Goal: Task Accomplishment & Management: Use online tool/utility

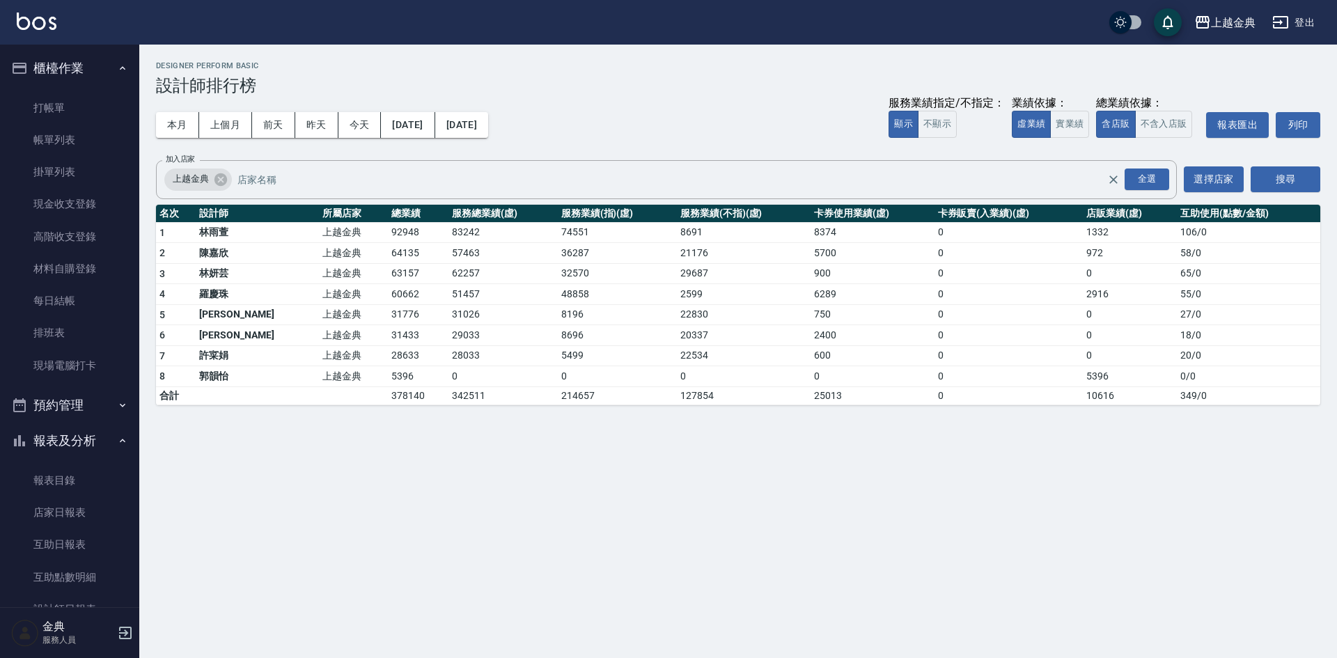
click at [56, 82] on button "櫃檯作業" at bounding box center [70, 68] width 128 height 36
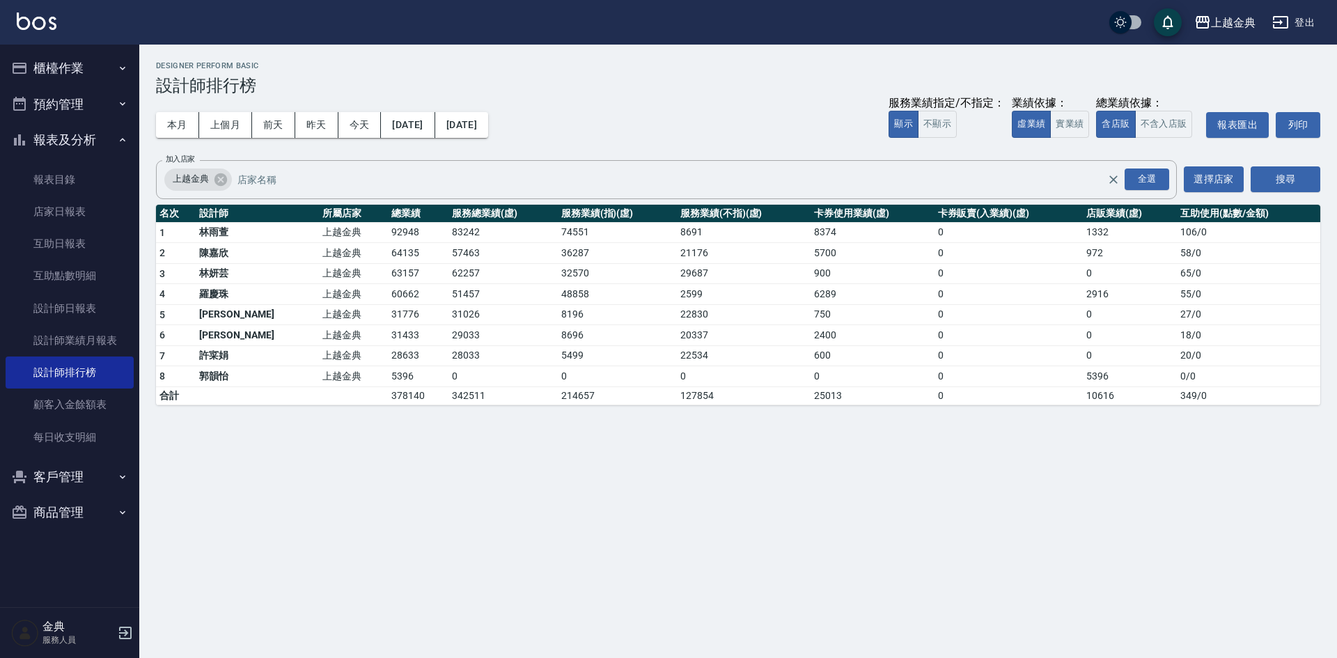
click at [52, 93] on ul "櫃檯作業 打帳單 帳單列表 掛單列表 現金收支登錄 高階收支登錄 材料自購登錄 每日結帳 排班表 現場電腦打卡 預約管理 預約管理 單日預約紀錄 單週預約紀錄…" at bounding box center [70, 291] width 128 height 492
click at [61, 68] on button "櫃檯作業" at bounding box center [70, 68] width 128 height 36
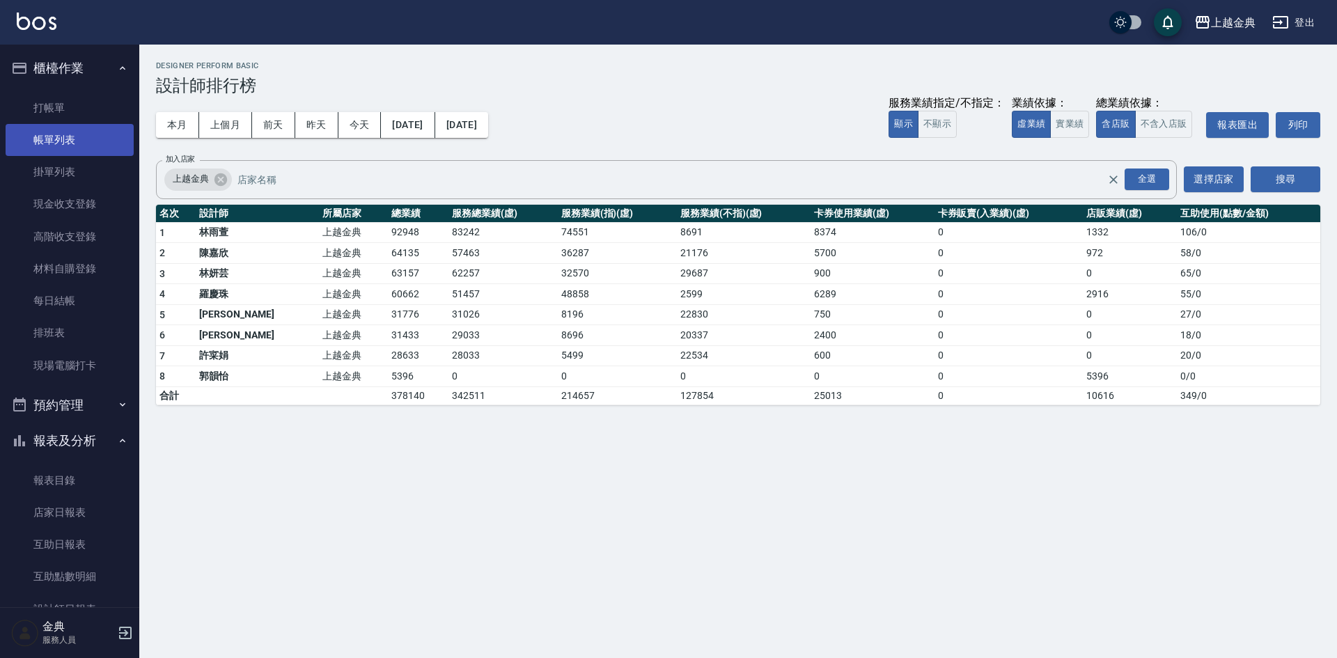
click at [49, 132] on link "帳單列表" at bounding box center [70, 140] width 128 height 32
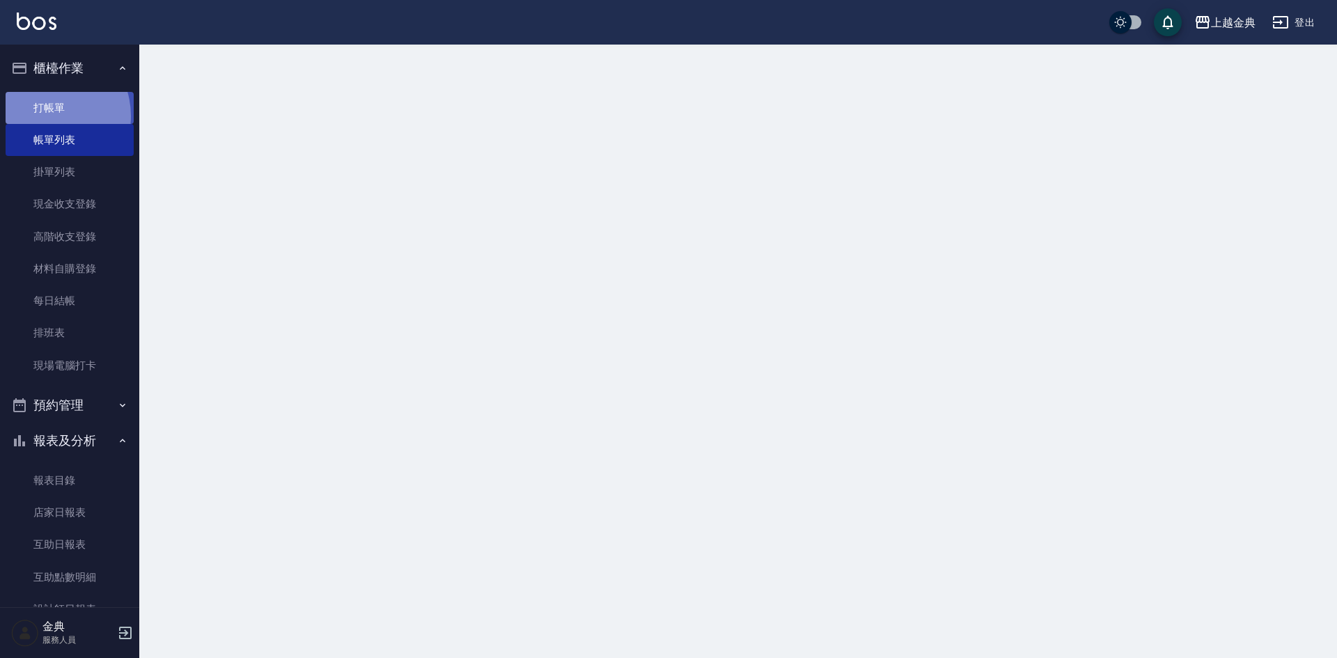
click at [46, 116] on link "打帳單" at bounding box center [70, 108] width 128 height 32
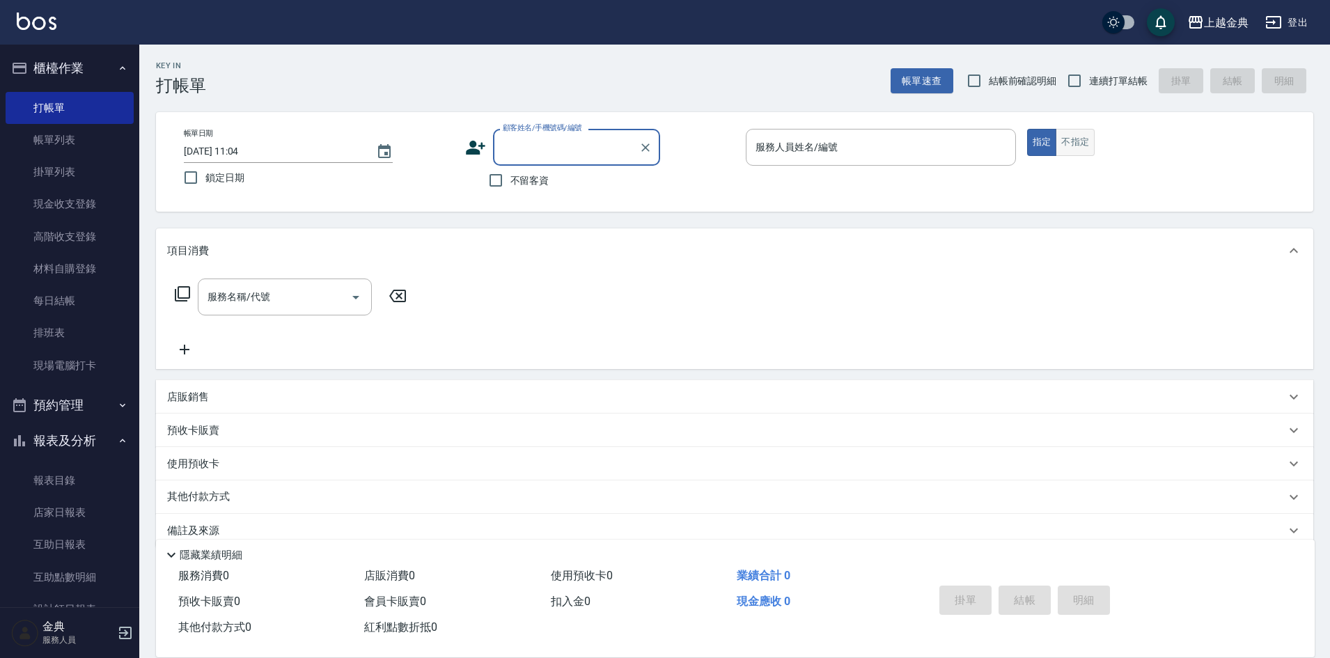
click at [1072, 139] on button "不指定" at bounding box center [1075, 142] width 39 height 27
click at [1080, 84] on input "連續打單結帳" at bounding box center [1074, 80] width 29 height 29
checkbox input "true"
click at [962, 163] on div "服務人員姓名/編號" at bounding box center [881, 147] width 270 height 37
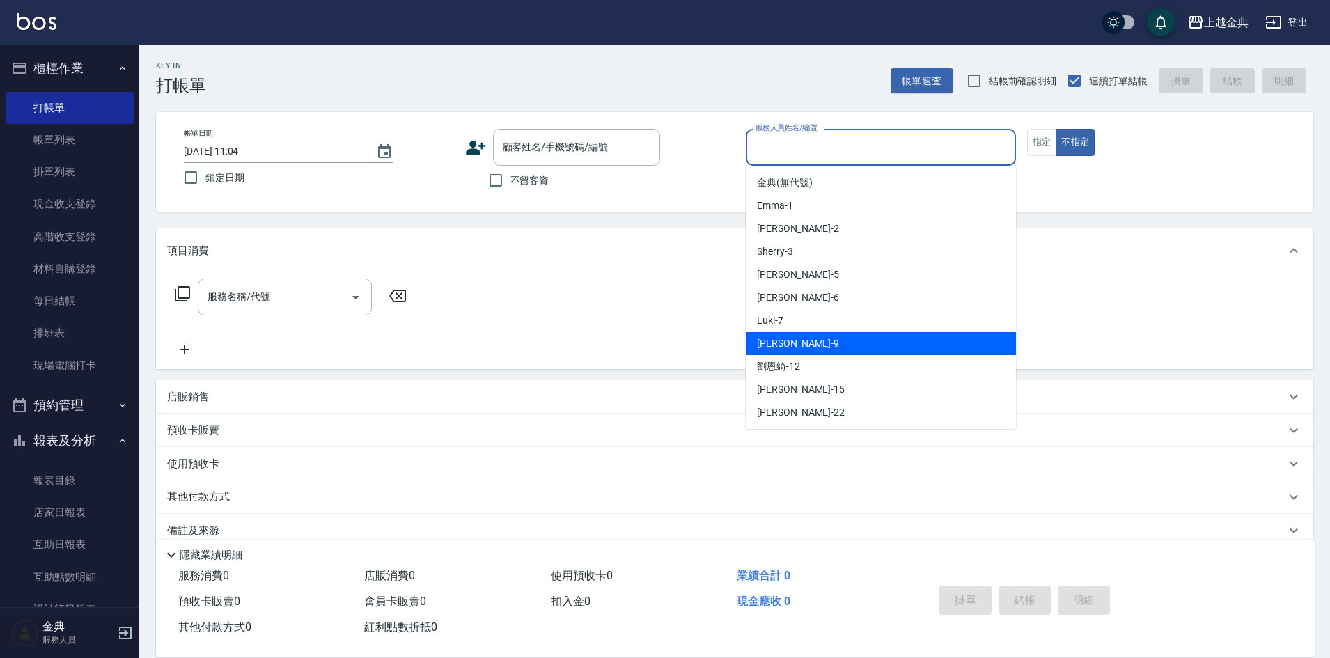
click at [862, 342] on div "[PERSON_NAME] -9" at bounding box center [881, 343] width 270 height 23
type input "[PERSON_NAME]-9"
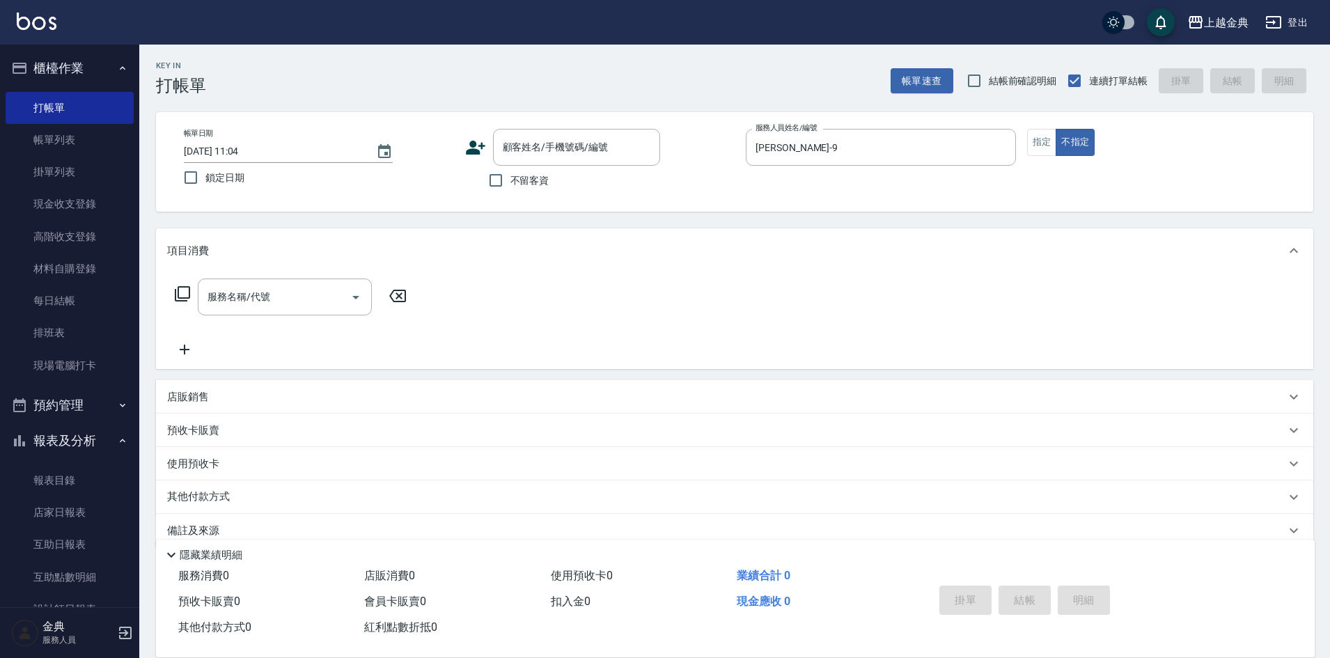
click at [515, 179] on span "不留客資" at bounding box center [530, 180] width 39 height 15
click at [511, 179] on input "不留客資" at bounding box center [495, 180] width 29 height 29
checkbox input "true"
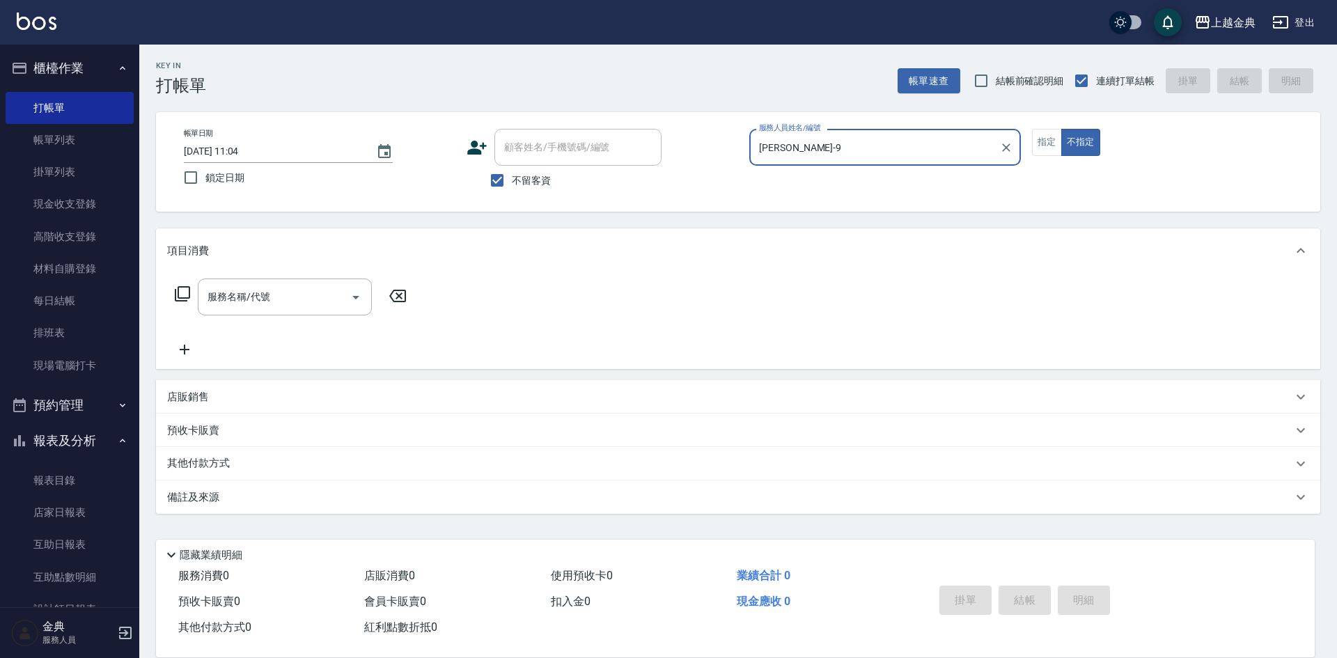
click at [187, 290] on icon at bounding box center [182, 294] width 17 height 17
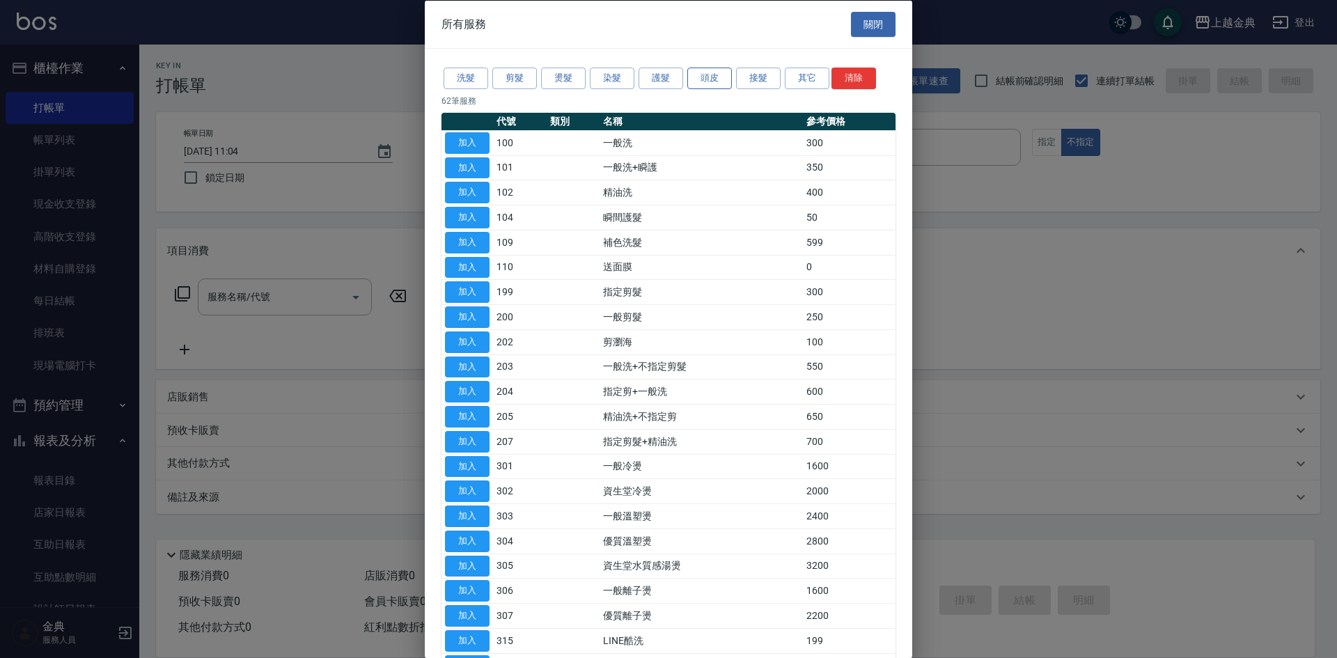
drag, startPoint x: 687, startPoint y: 68, endPoint x: 708, endPoint y: 72, distance: 20.6
click at [689, 67] on div "洗髮 剪髮 燙髮 染髮 護髮 頭皮 接髮 其它 清除" at bounding box center [669, 78] width 454 height 26
click at [708, 72] on button "頭皮" at bounding box center [709, 79] width 45 height 22
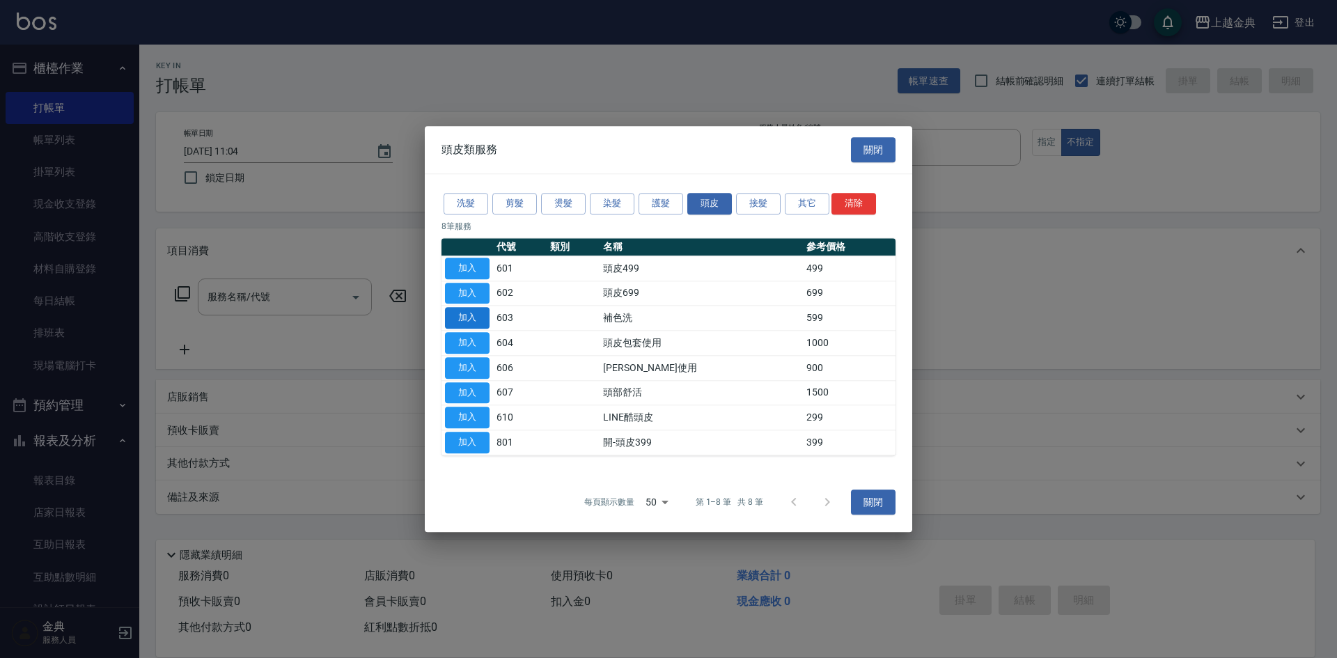
click at [463, 321] on button "加入" at bounding box center [467, 319] width 45 height 22
type input "補色洗(603)"
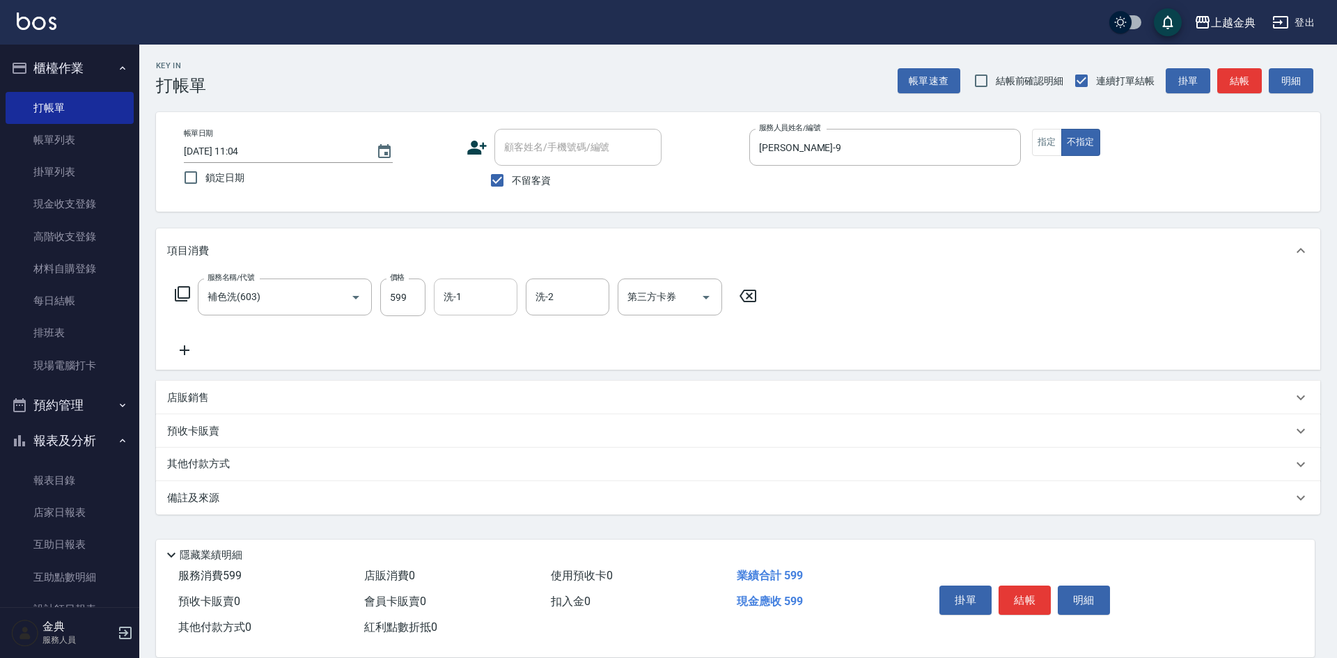
click at [459, 288] on input "洗-1" at bounding box center [475, 297] width 71 height 24
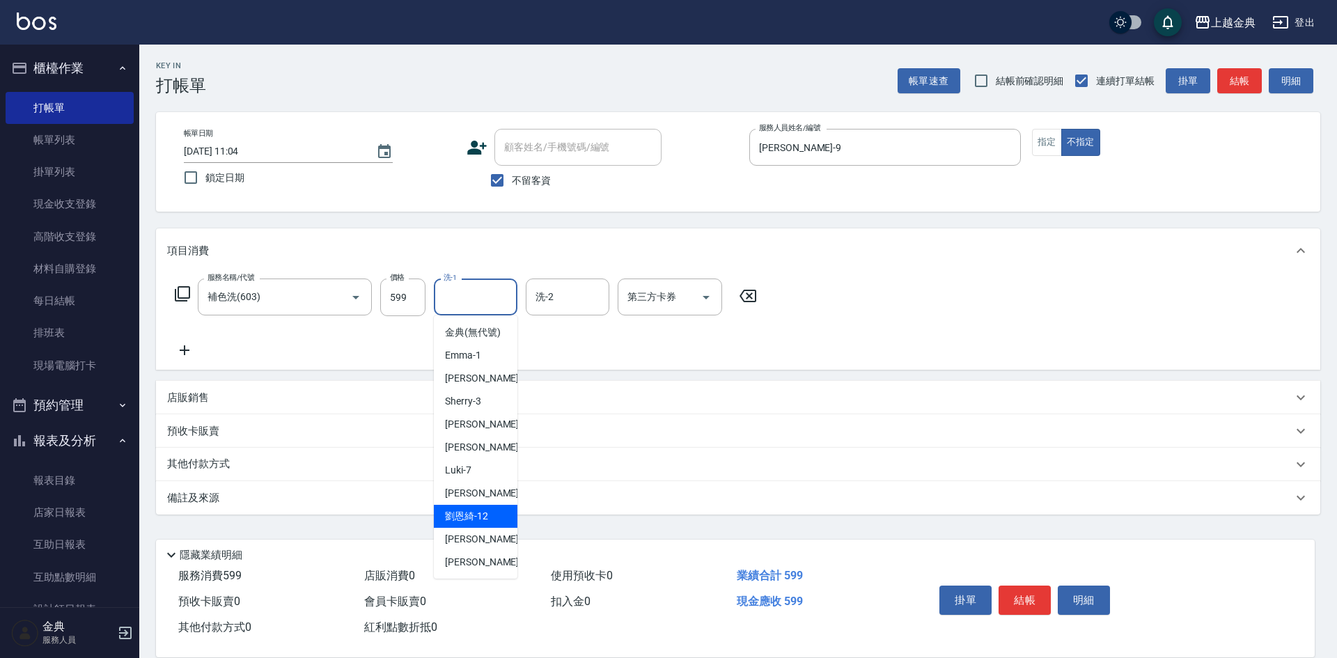
click at [497, 528] on div "[PERSON_NAME]-12" at bounding box center [476, 516] width 84 height 23
type input "[PERSON_NAME]-12"
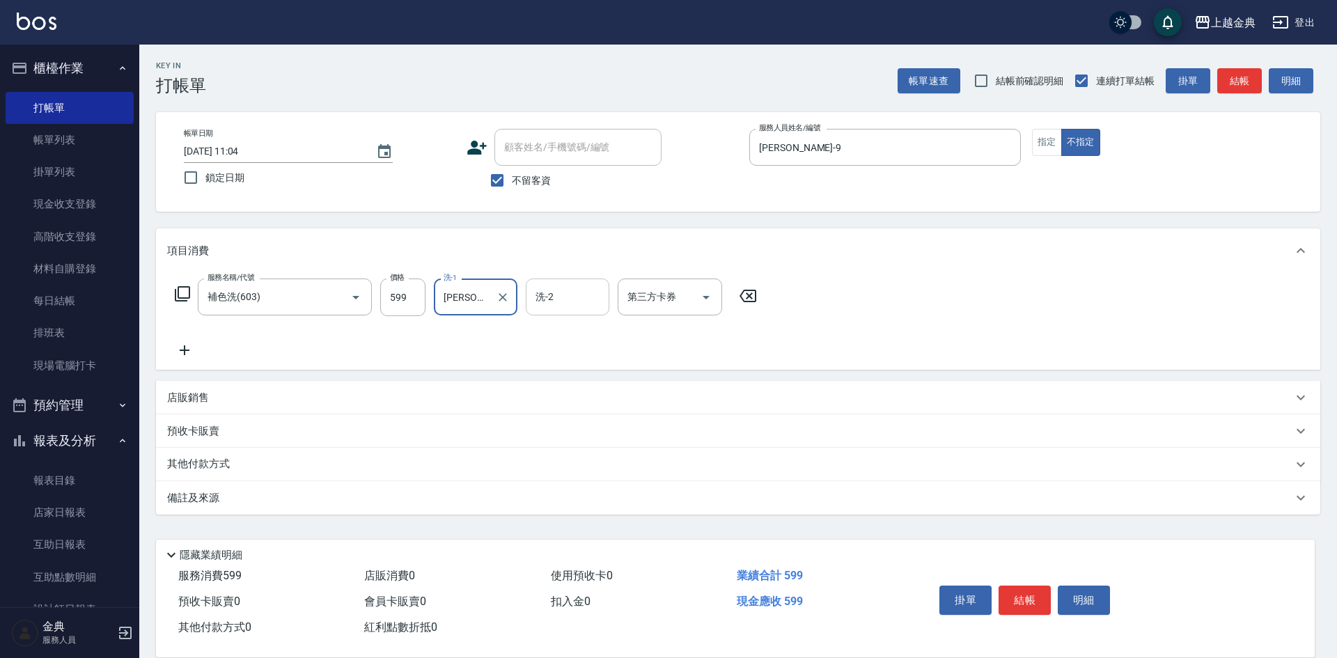
click at [573, 284] on div "洗-2" at bounding box center [568, 297] width 84 height 37
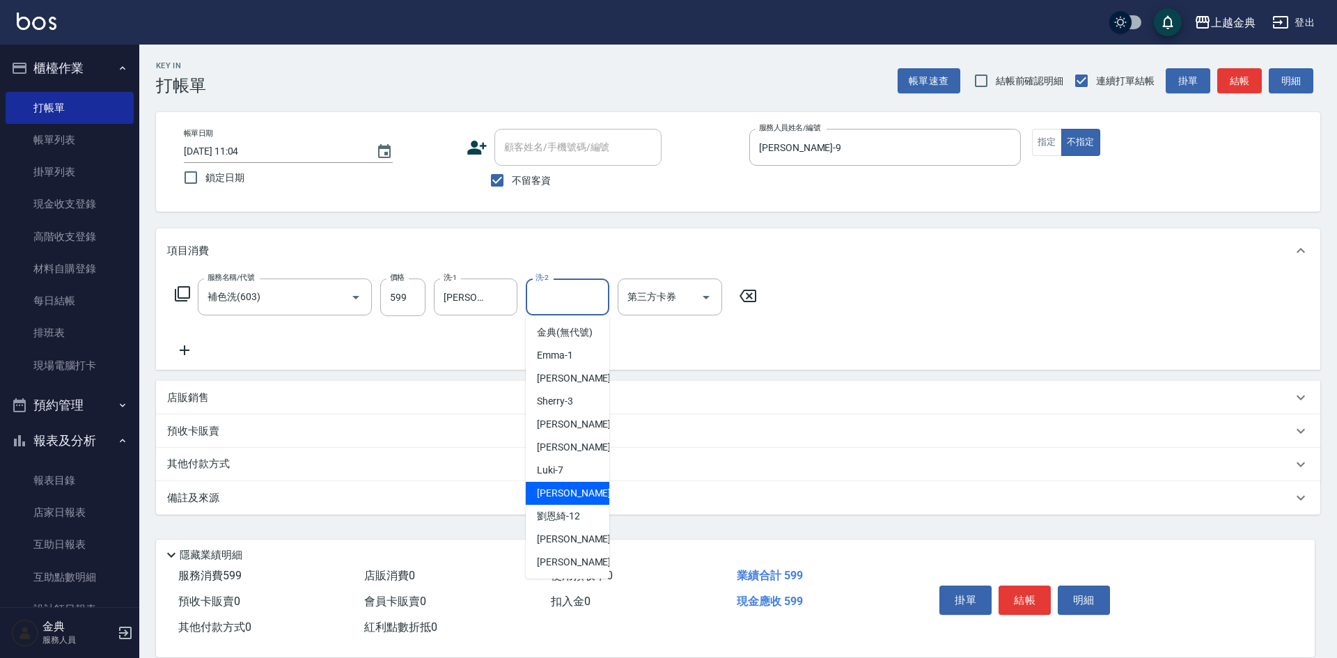
click at [858, 352] on div "服務名稱/代號 補色洗(603) 服務名稱/代號 價格 599 價格 洗-1 [PERSON_NAME]-12 洗-1 洗-2 洗-2 第三方卡券 第三方卡券" at bounding box center [738, 321] width 1165 height 97
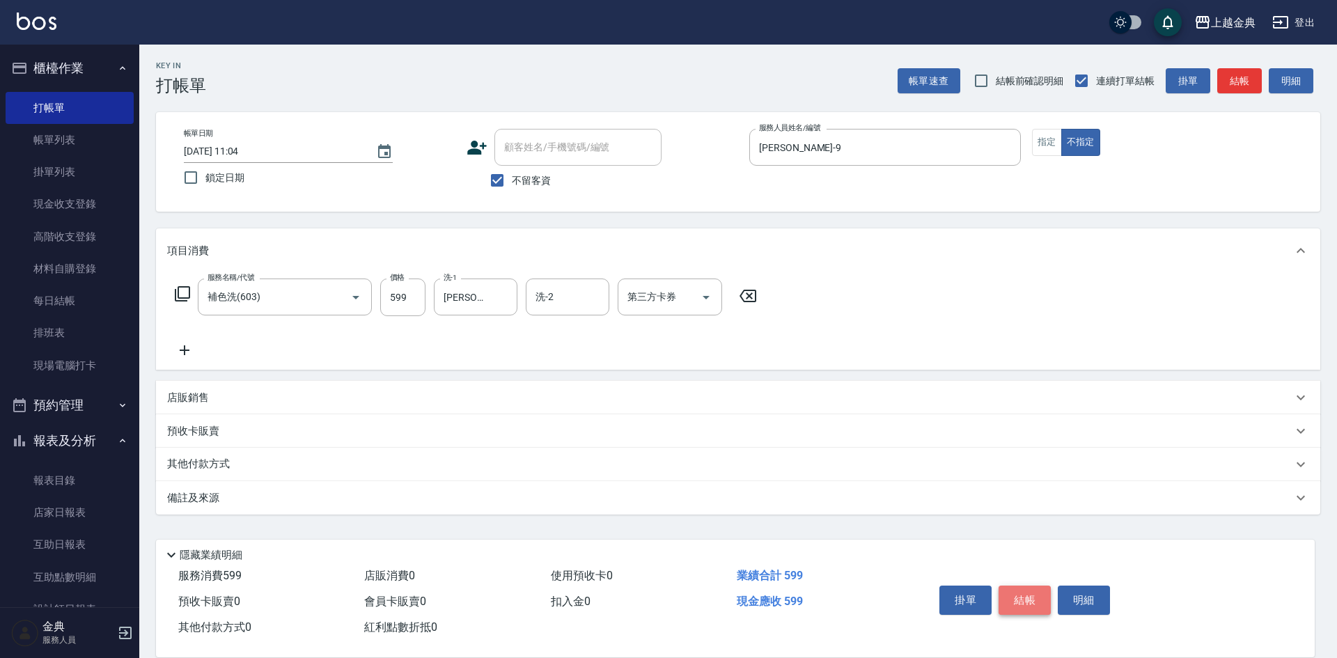
click at [1039, 591] on button "結帳" at bounding box center [1025, 600] width 52 height 29
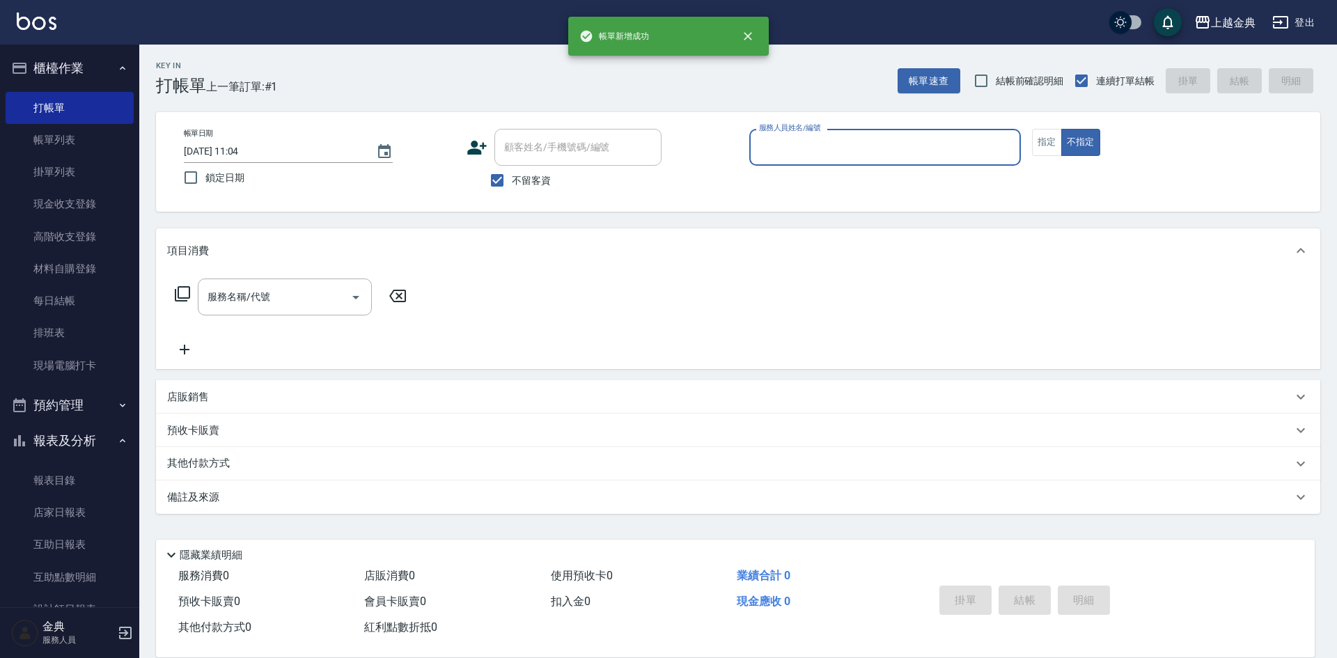
click at [841, 142] on input "服務人員姓名/編號" at bounding box center [885, 147] width 259 height 24
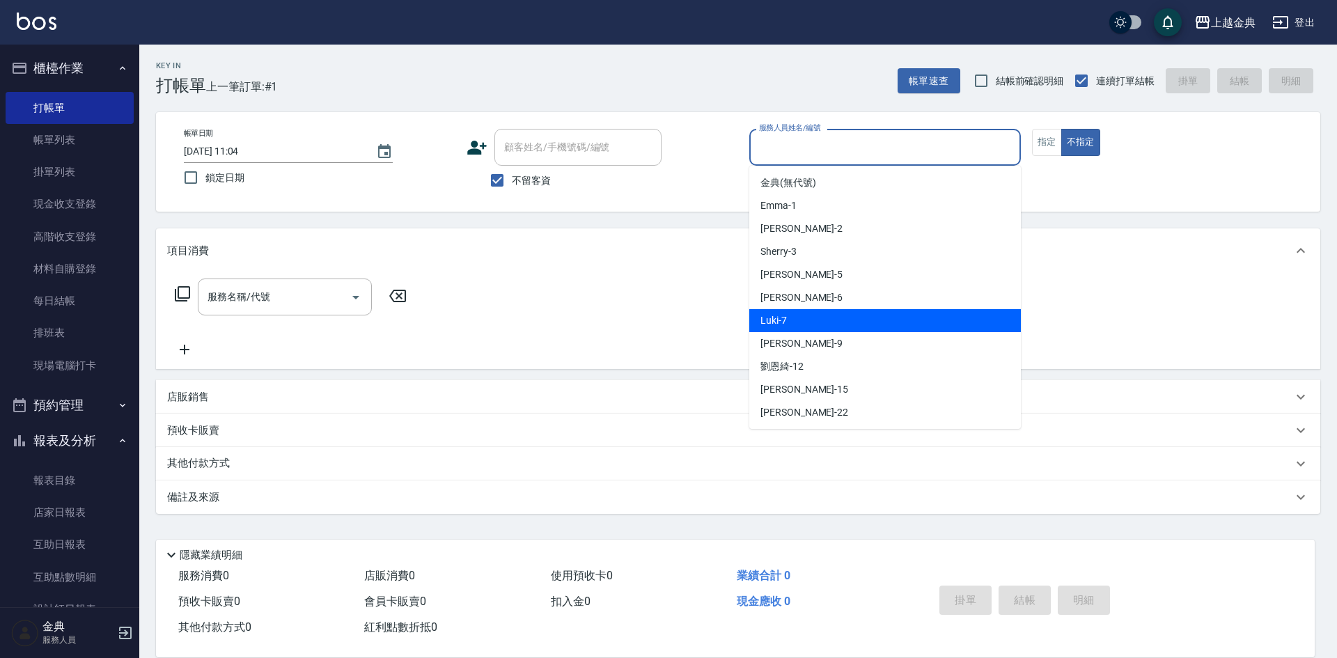
click at [791, 331] on div "Luki -7" at bounding box center [885, 320] width 272 height 23
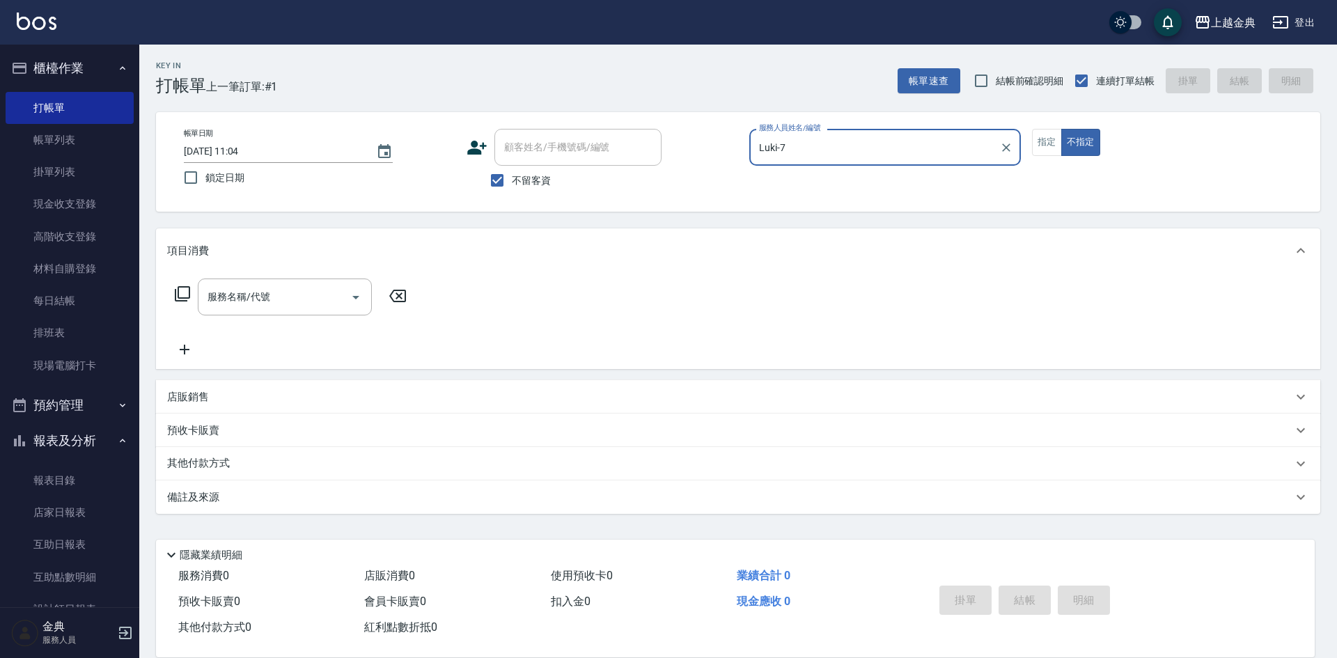
click at [814, 137] on input "Luki-7" at bounding box center [875, 147] width 238 height 24
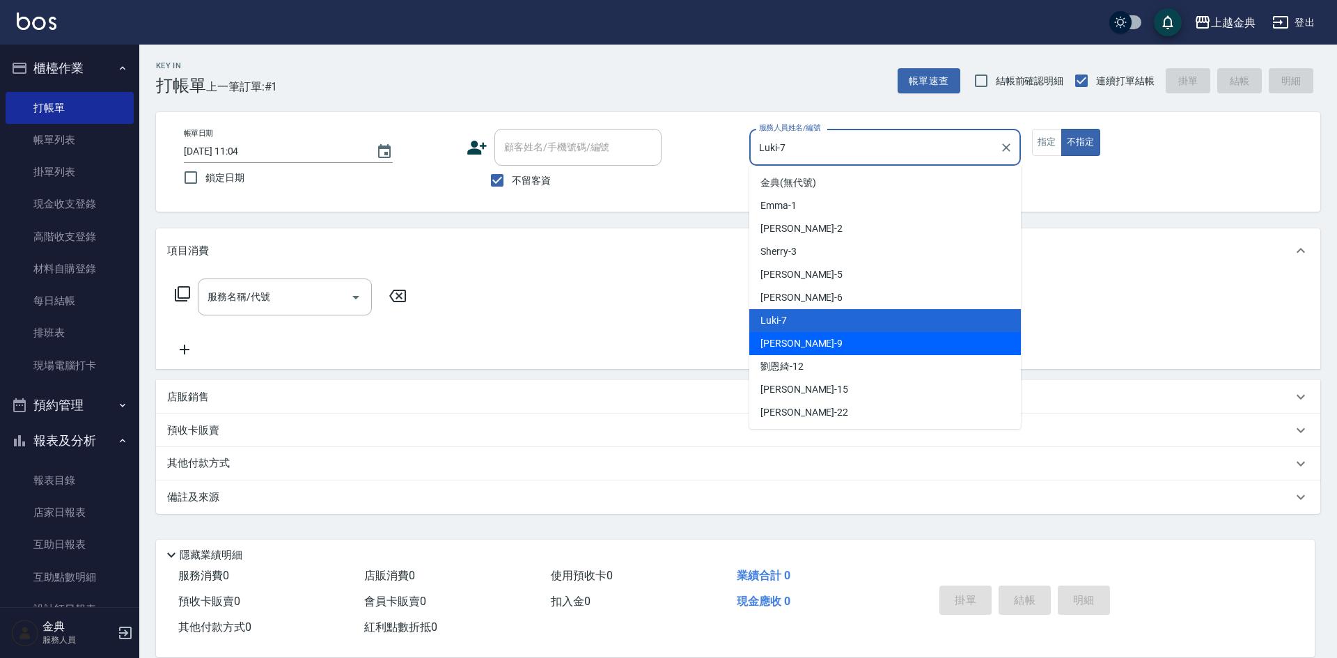
click at [793, 354] on div "[PERSON_NAME] -9" at bounding box center [885, 343] width 272 height 23
type input "[PERSON_NAME]-9"
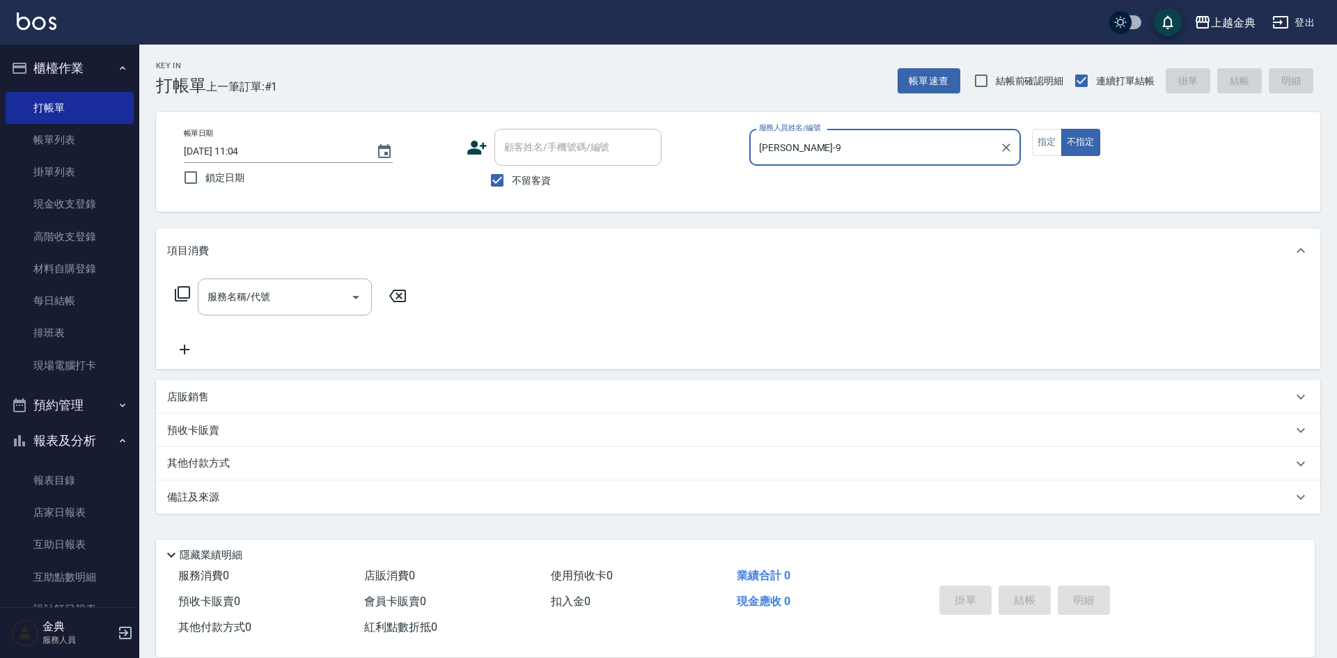
click at [159, 295] on div "服務名稱/代號 服務名稱/代號" at bounding box center [738, 321] width 1165 height 96
click at [186, 287] on icon at bounding box center [182, 293] width 15 height 15
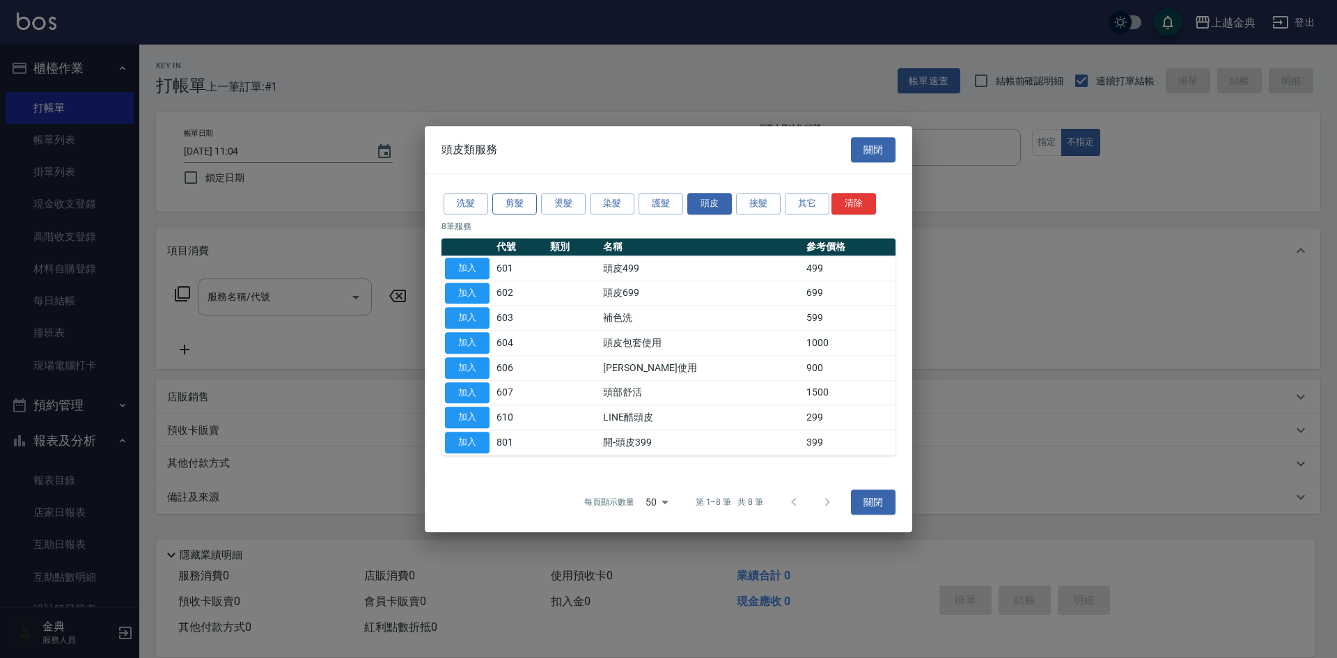
click at [518, 203] on button "剪髮" at bounding box center [514, 204] width 45 height 22
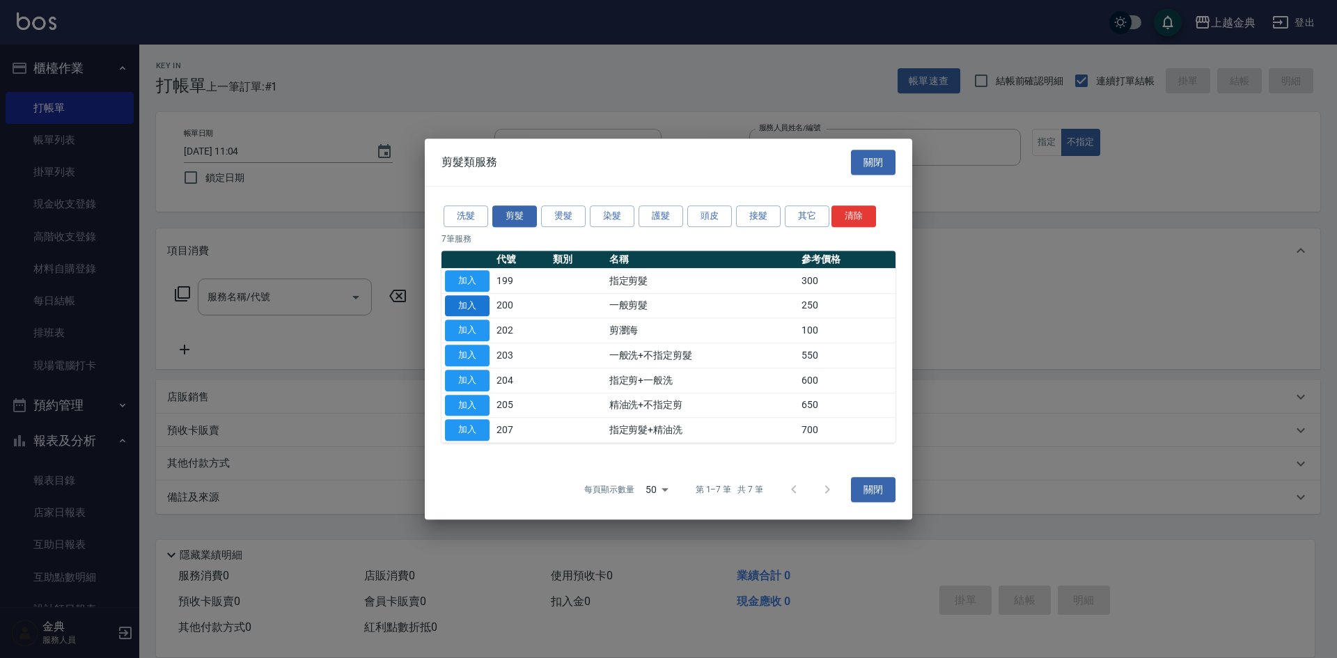
click at [454, 304] on button "加入" at bounding box center [467, 306] width 45 height 22
type input "一般剪髮(200)"
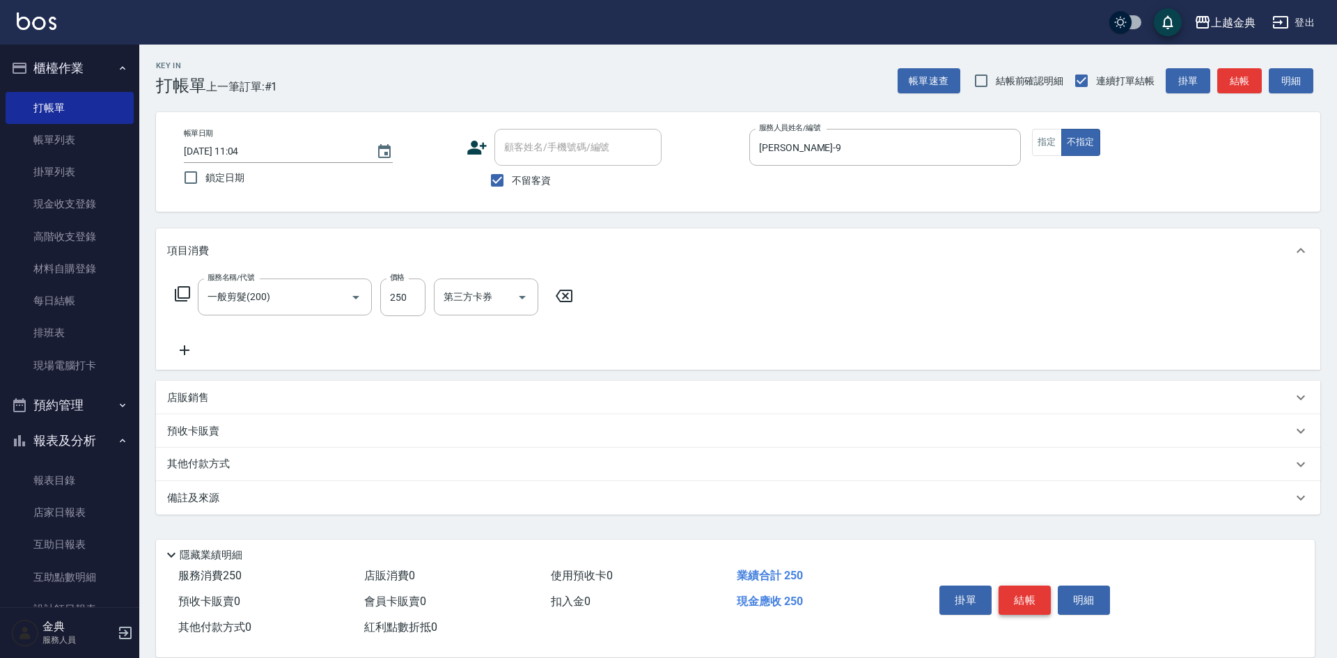
click at [1033, 591] on button "結帳" at bounding box center [1025, 600] width 52 height 29
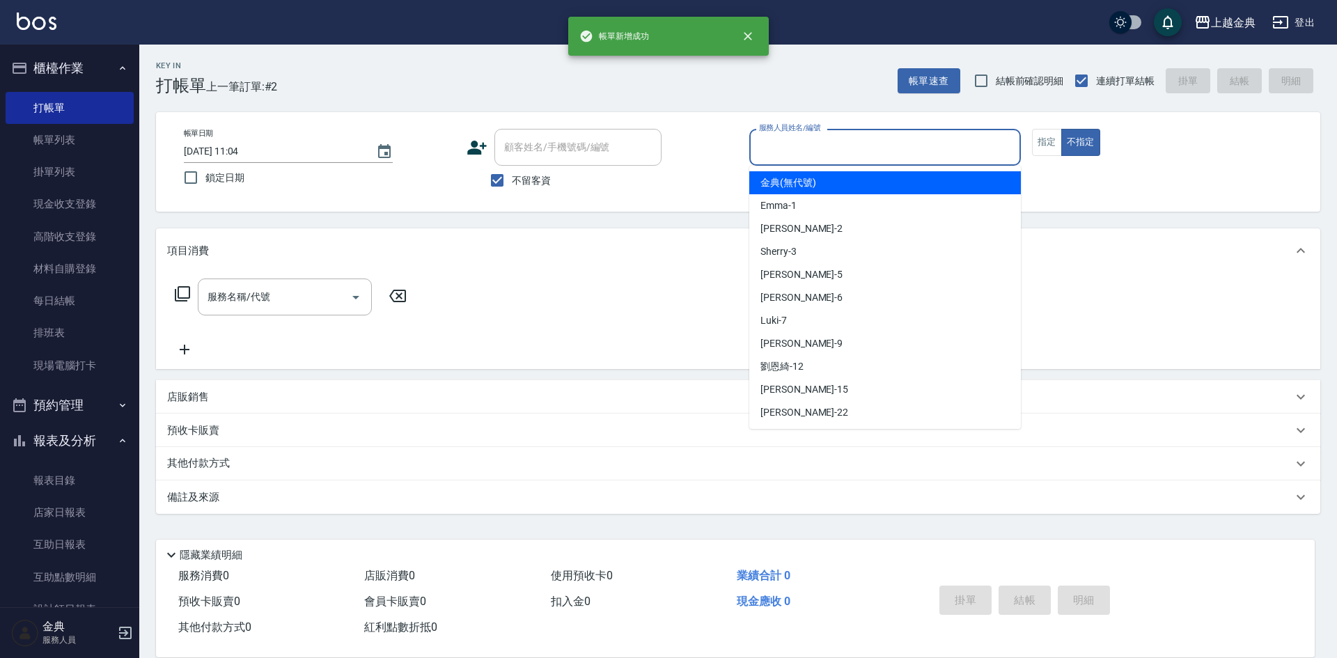
click at [880, 147] on input "服務人員姓名/編號" at bounding box center [885, 147] width 259 height 24
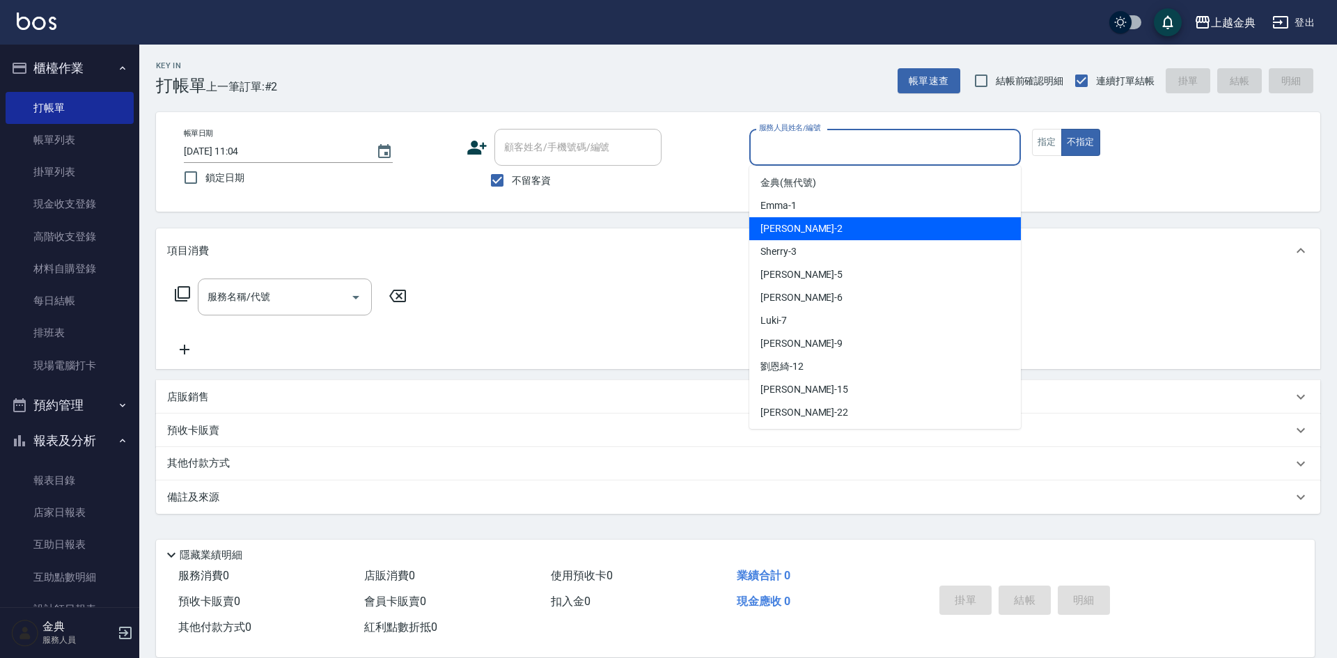
click at [864, 235] on div "Cindy -2" at bounding box center [885, 228] width 272 height 23
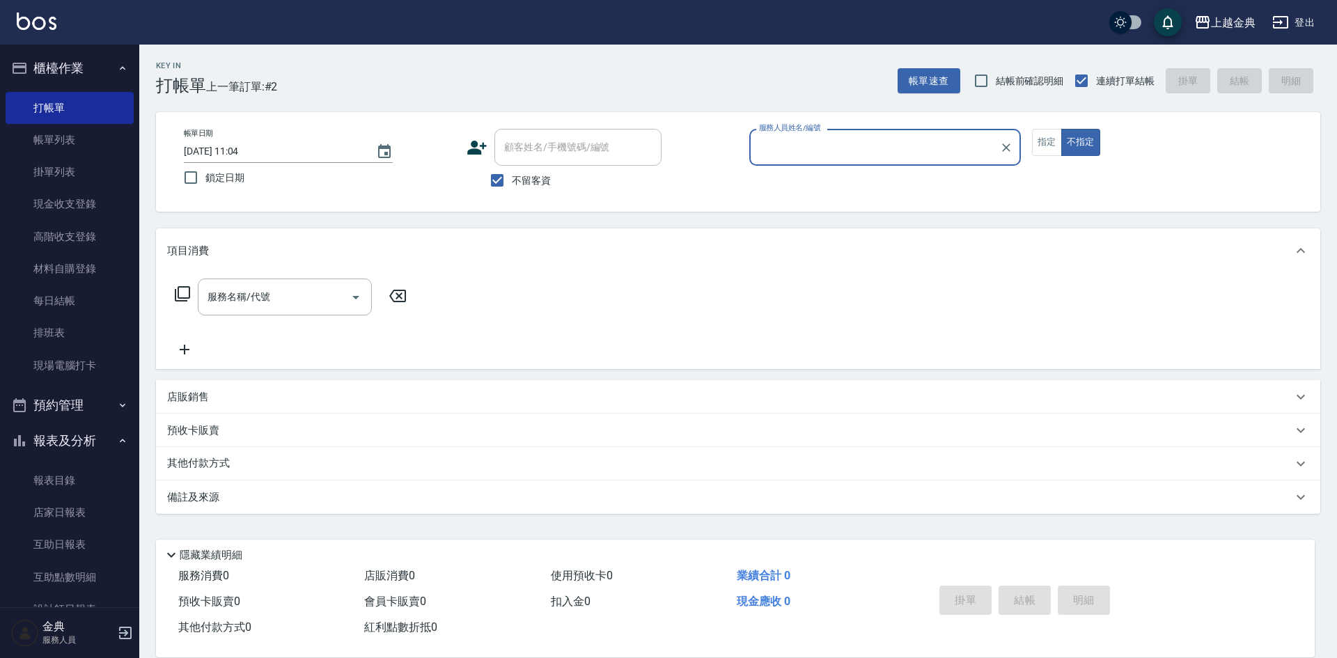
type input "Cindy-2"
click at [180, 290] on icon at bounding box center [182, 294] width 17 height 17
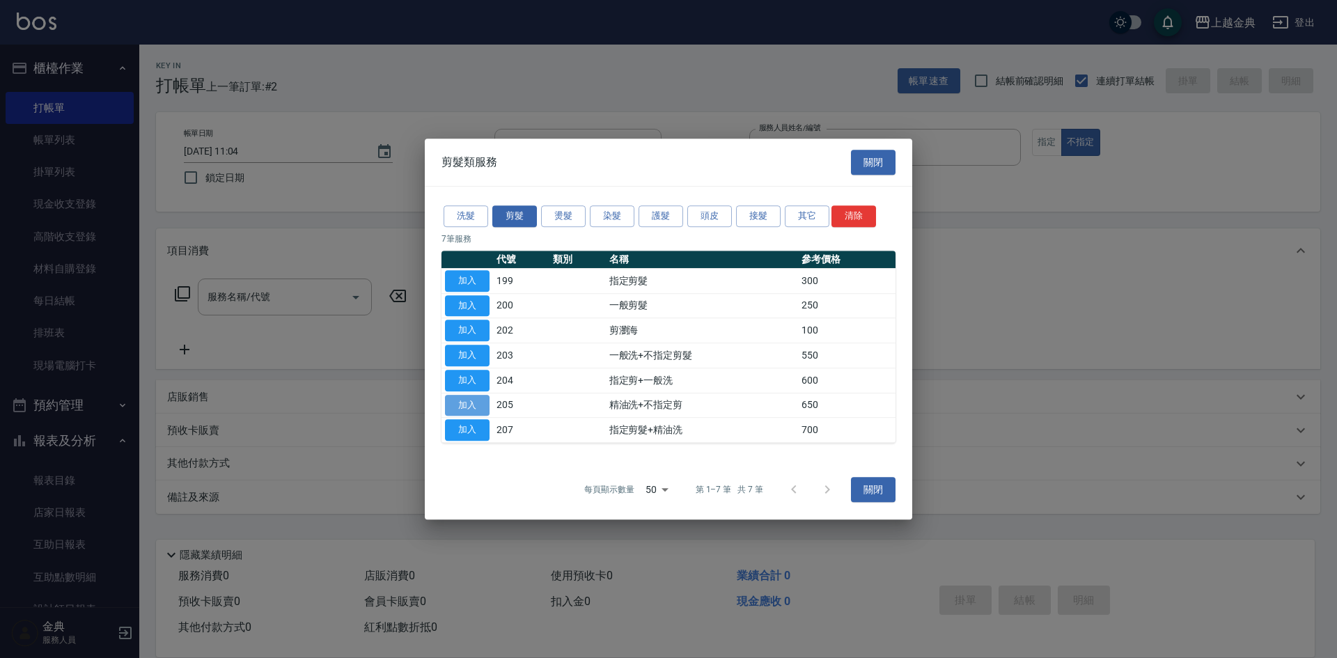
click at [481, 403] on button "加入" at bounding box center [467, 406] width 45 height 22
type input "精油洗+不指定剪(205)"
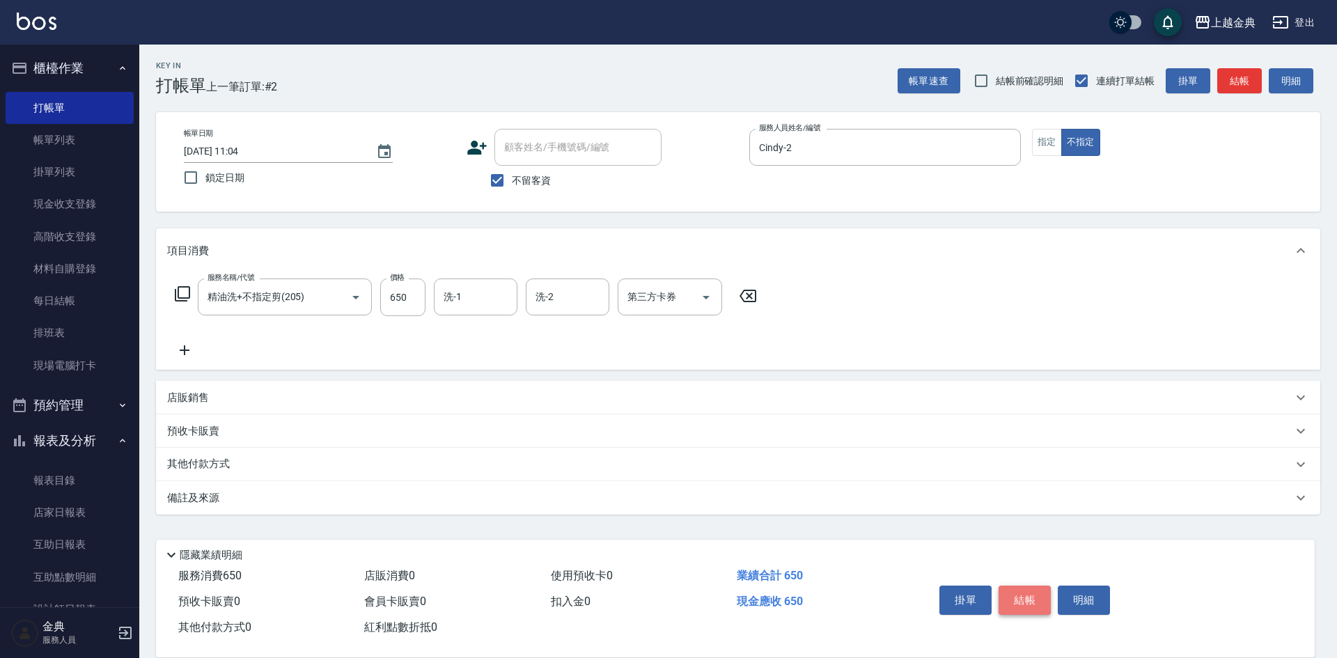
click at [1014, 589] on button "結帳" at bounding box center [1025, 600] width 52 height 29
